Goal: Contribute content

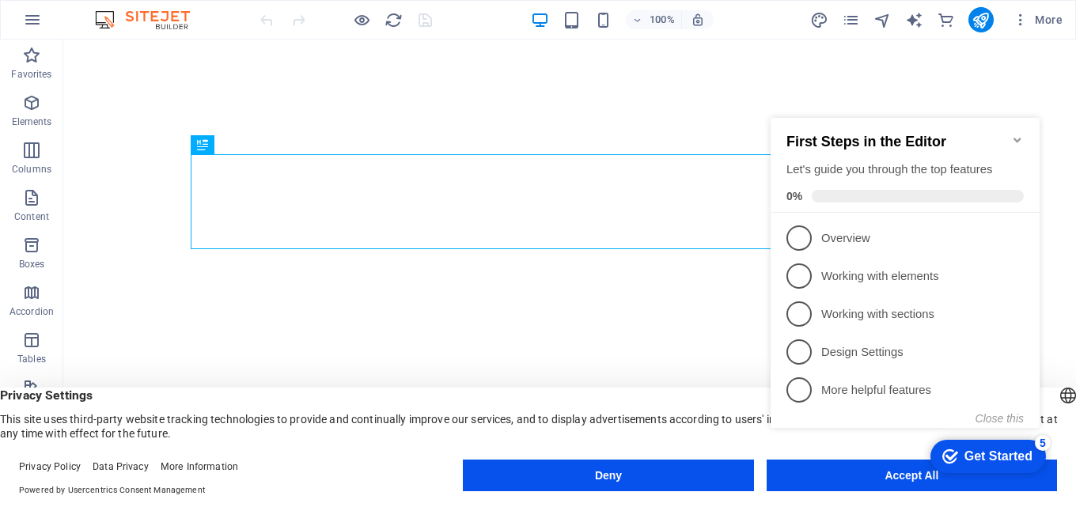
click at [1014, 134] on icon "Minimize checklist" at bounding box center [1017, 140] width 13 height 13
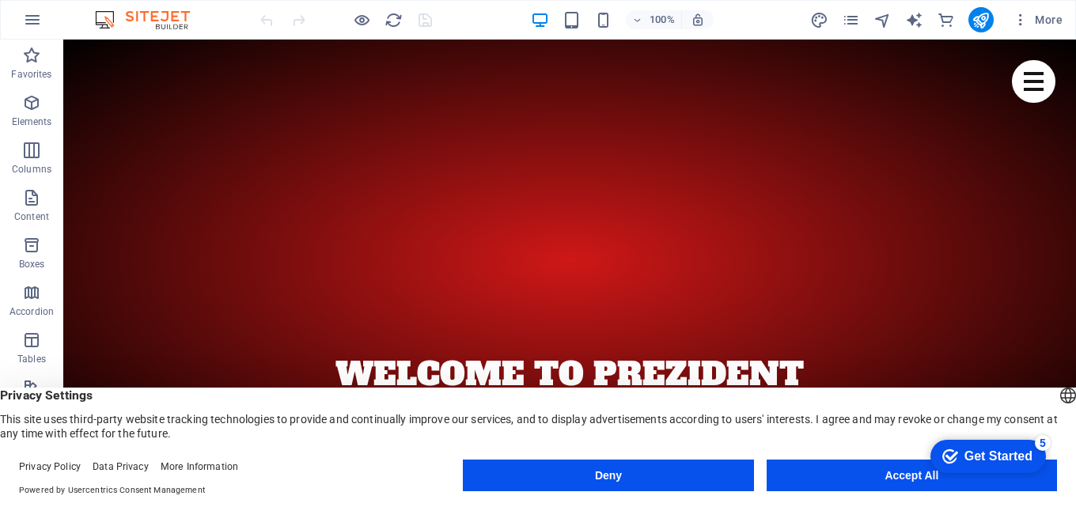
scroll to position [6779, 0]
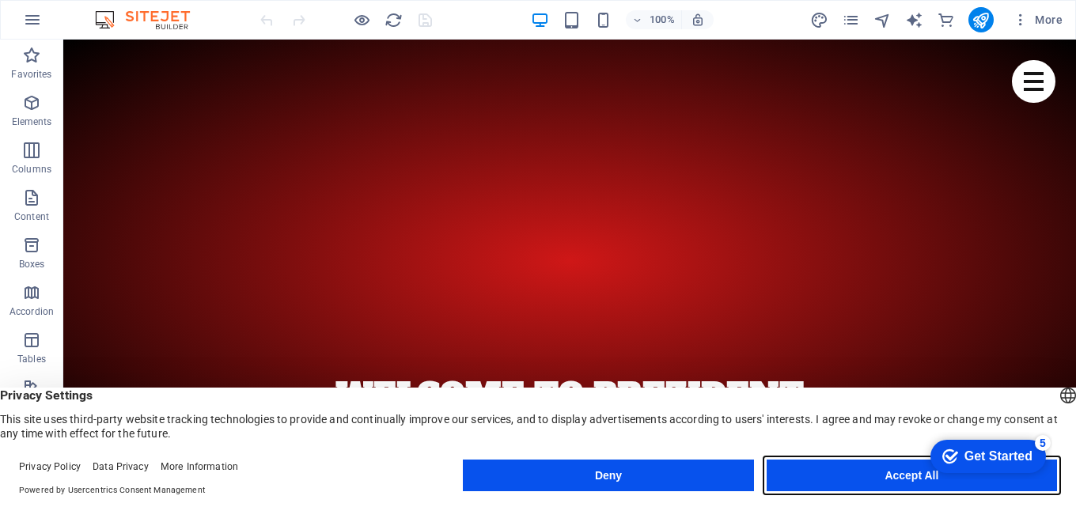
drag, startPoint x: 888, startPoint y: 476, endPoint x: 825, endPoint y: 436, distance: 74.4
click at [888, 476] on button "Accept All" at bounding box center [912, 476] width 290 height 32
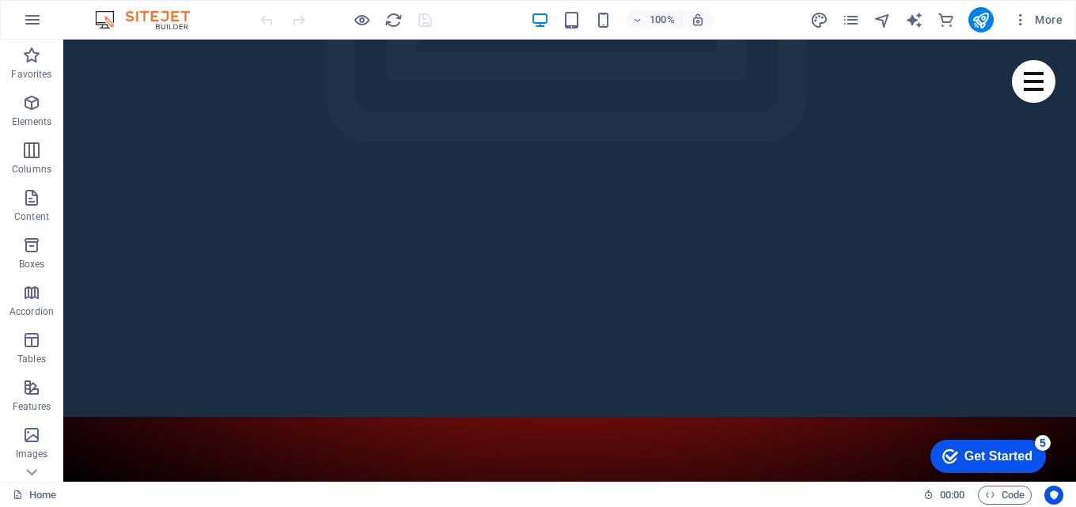
scroll to position [433, 0]
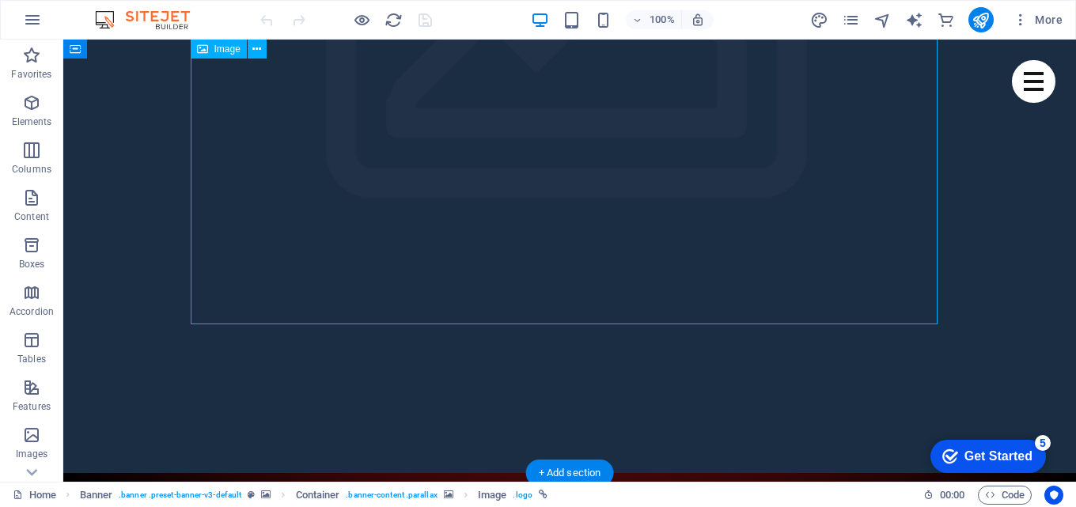
select select "px"
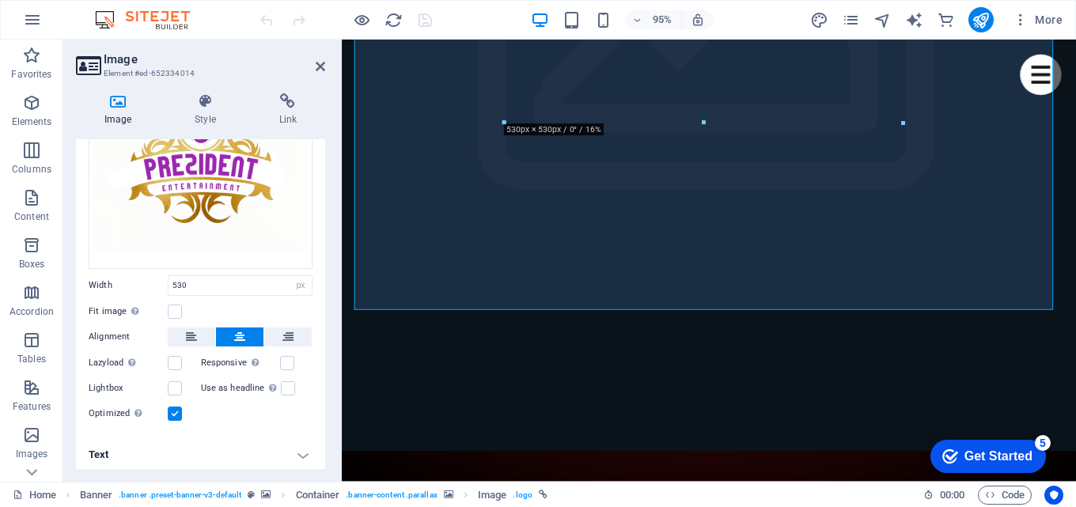
scroll to position [137, 0]
click at [303, 452] on h4 "Text" at bounding box center [200, 453] width 249 height 38
click at [321, 409] on div "Drag files here, click to choose files or select files from Files or our free s…" at bounding box center [200, 232] width 249 height 403
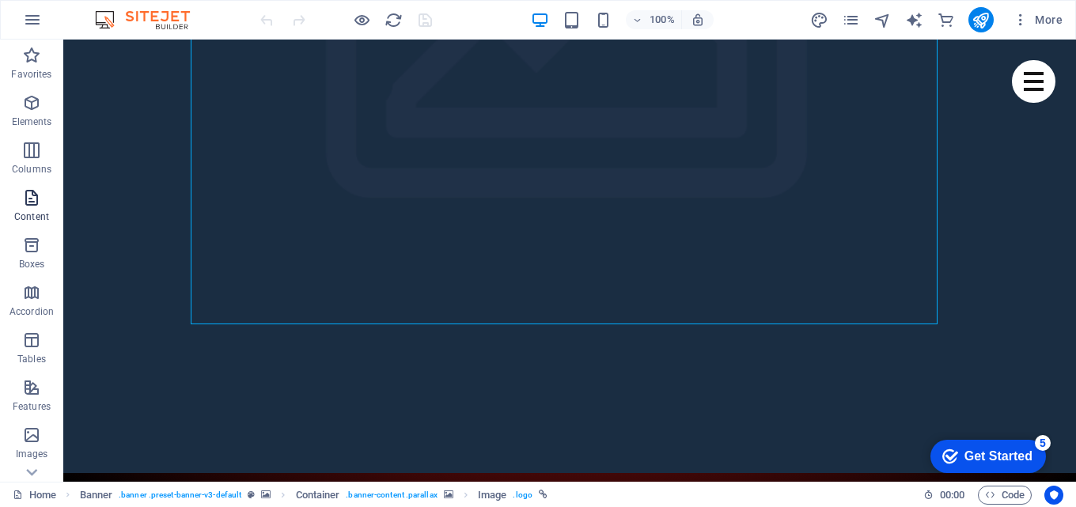
click at [32, 211] on p "Content" at bounding box center [31, 216] width 35 height 13
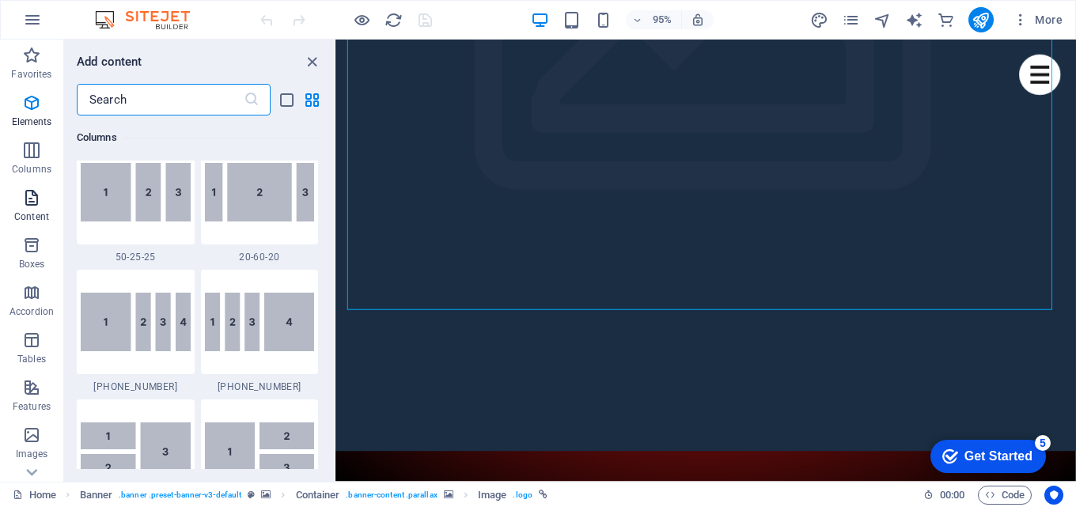
scroll to position [2768, 0]
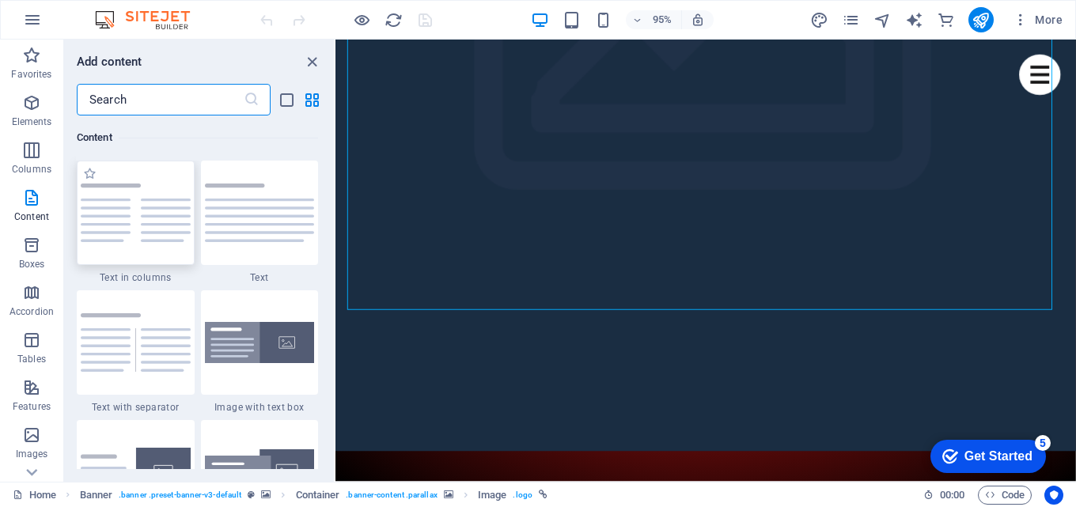
click at [104, 223] on img at bounding box center [136, 213] width 110 height 59
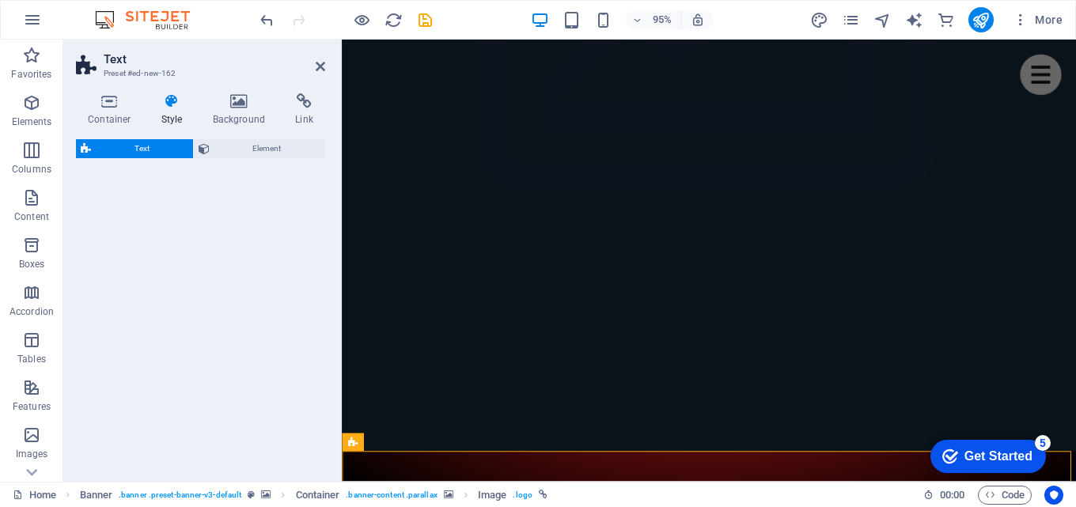
select select "rem"
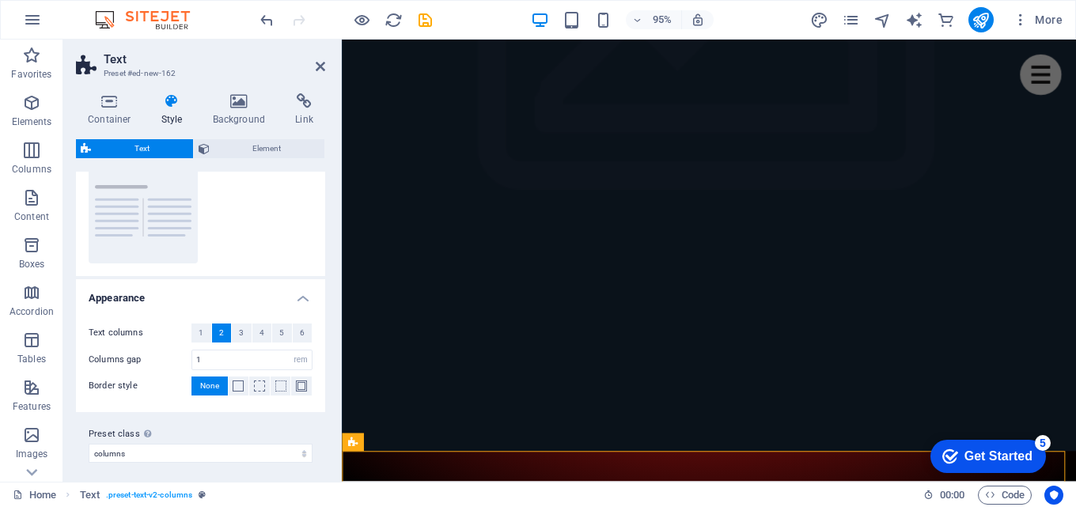
scroll to position [171, 0]
